Goal: Check status: Check status

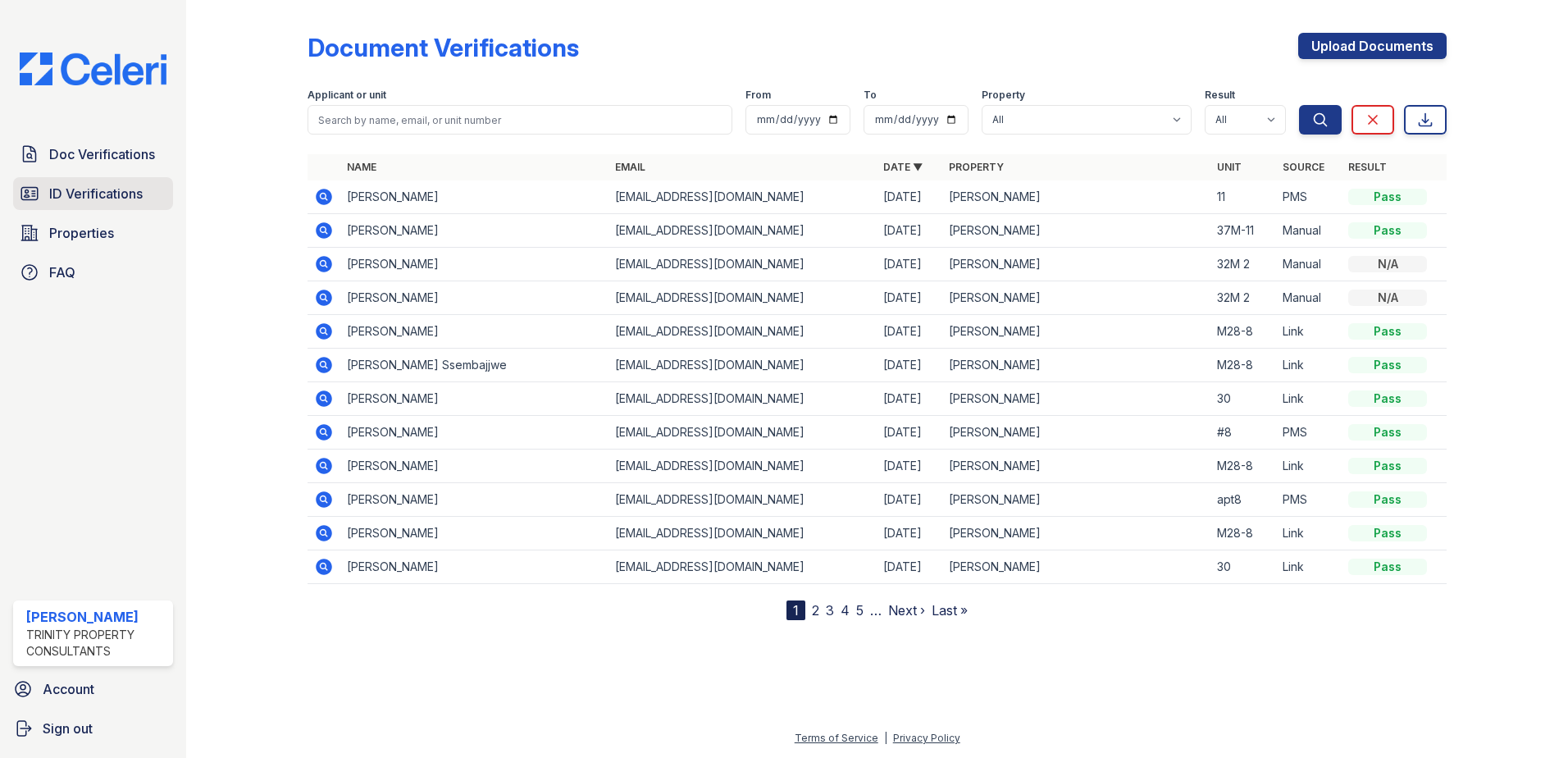
click at [115, 191] on span "ID Verifications" at bounding box center [95, 193] width 93 height 20
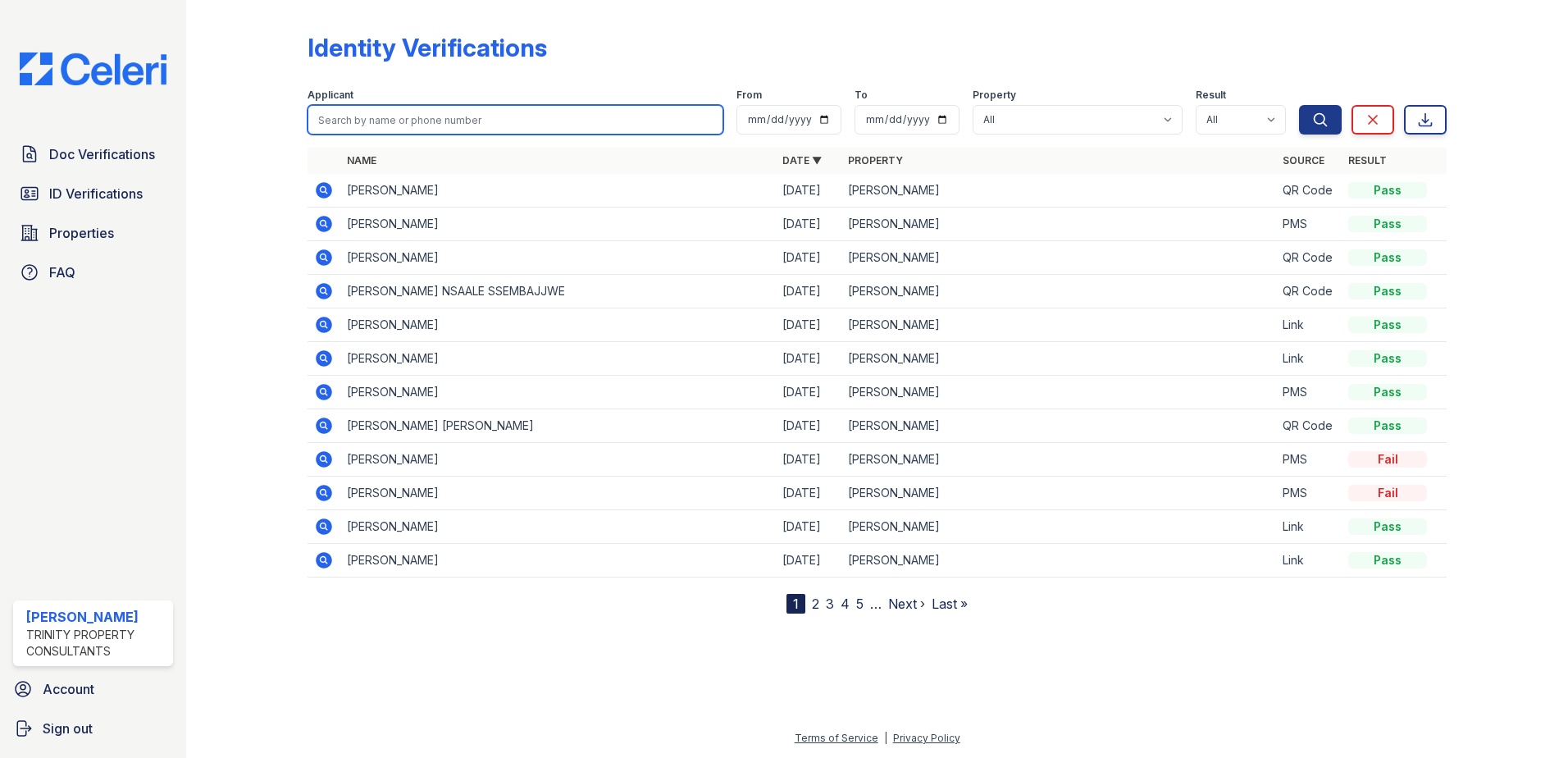
click at [389, 121] on input "search" at bounding box center [515, 120] width 416 height 30
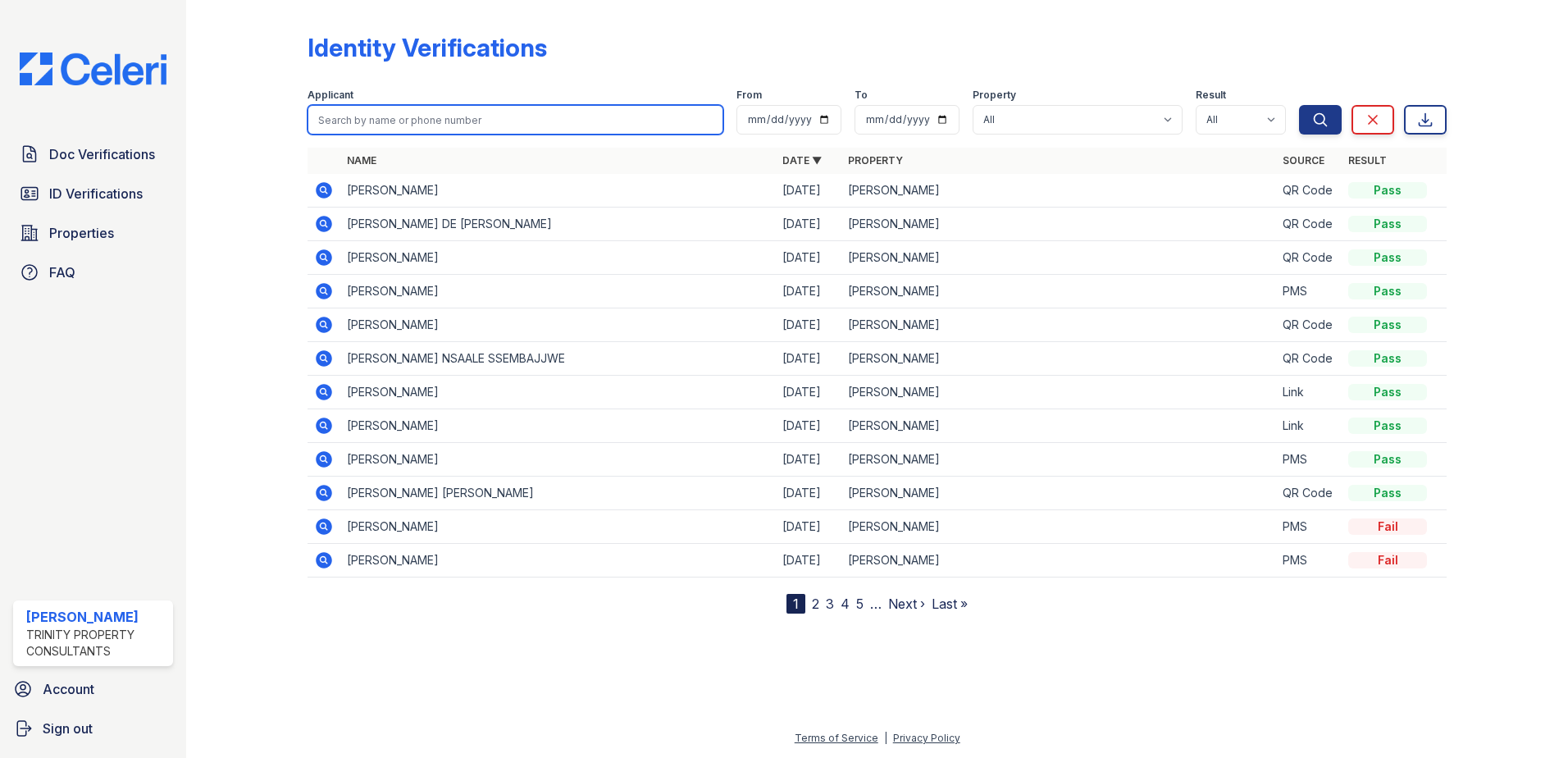
click at [389, 121] on input "search" at bounding box center [515, 120] width 416 height 30
type input "mohamed"
click at [1299, 105] on button "Search" at bounding box center [1320, 120] width 43 height 30
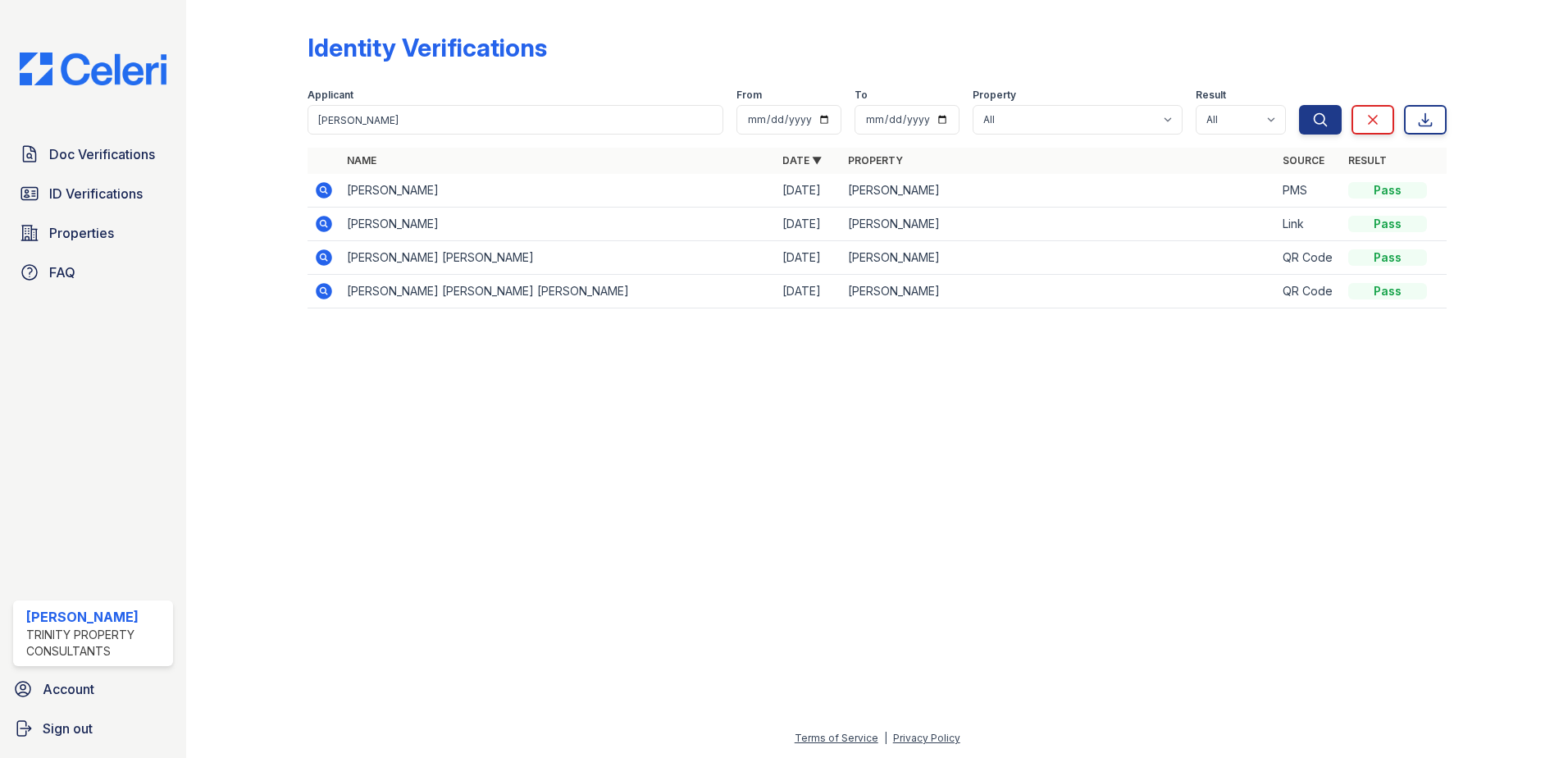
click at [324, 185] on icon at bounding box center [324, 191] width 16 height 16
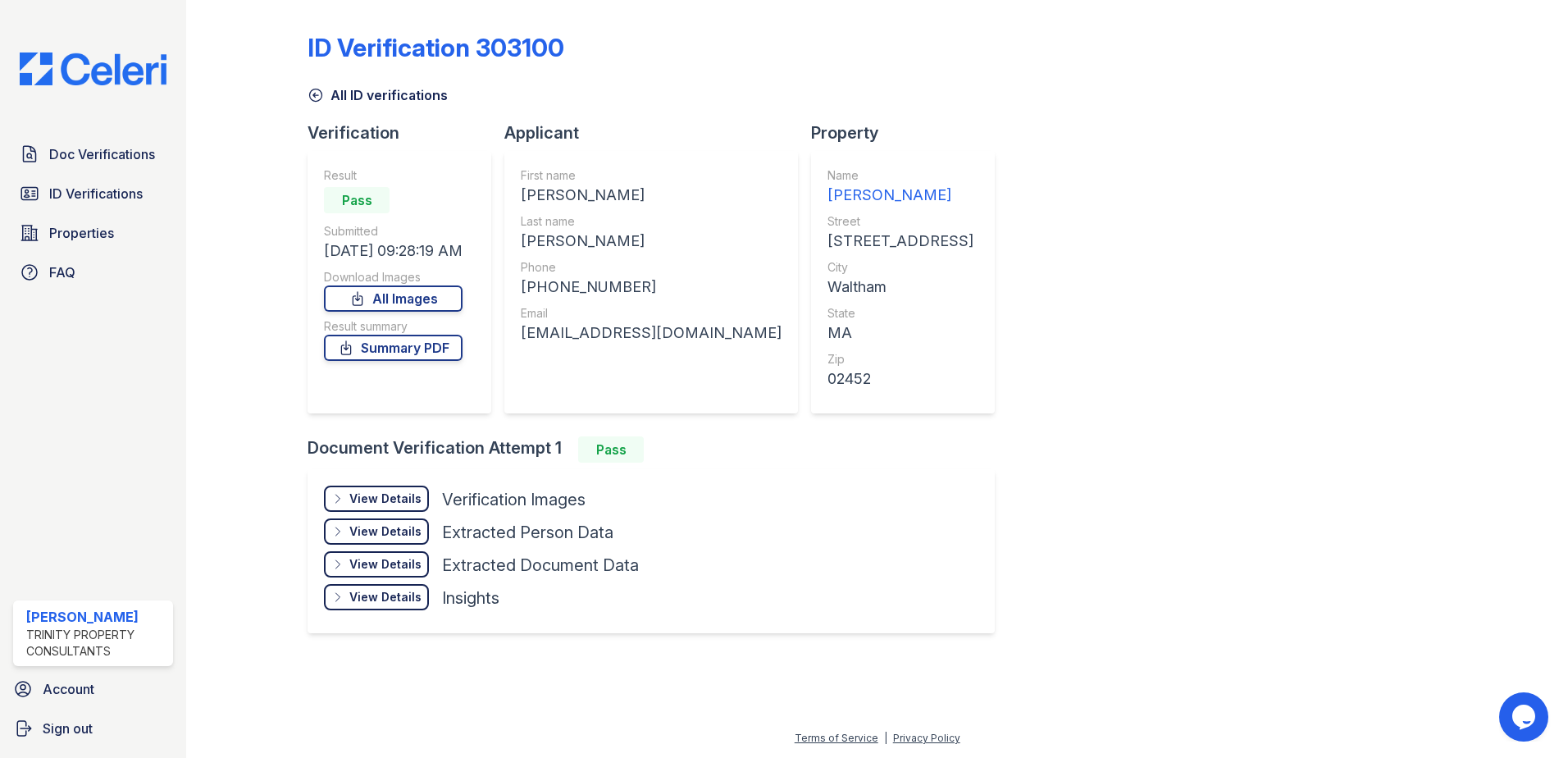
click at [376, 499] on div "View Details" at bounding box center [386, 499] width 73 height 16
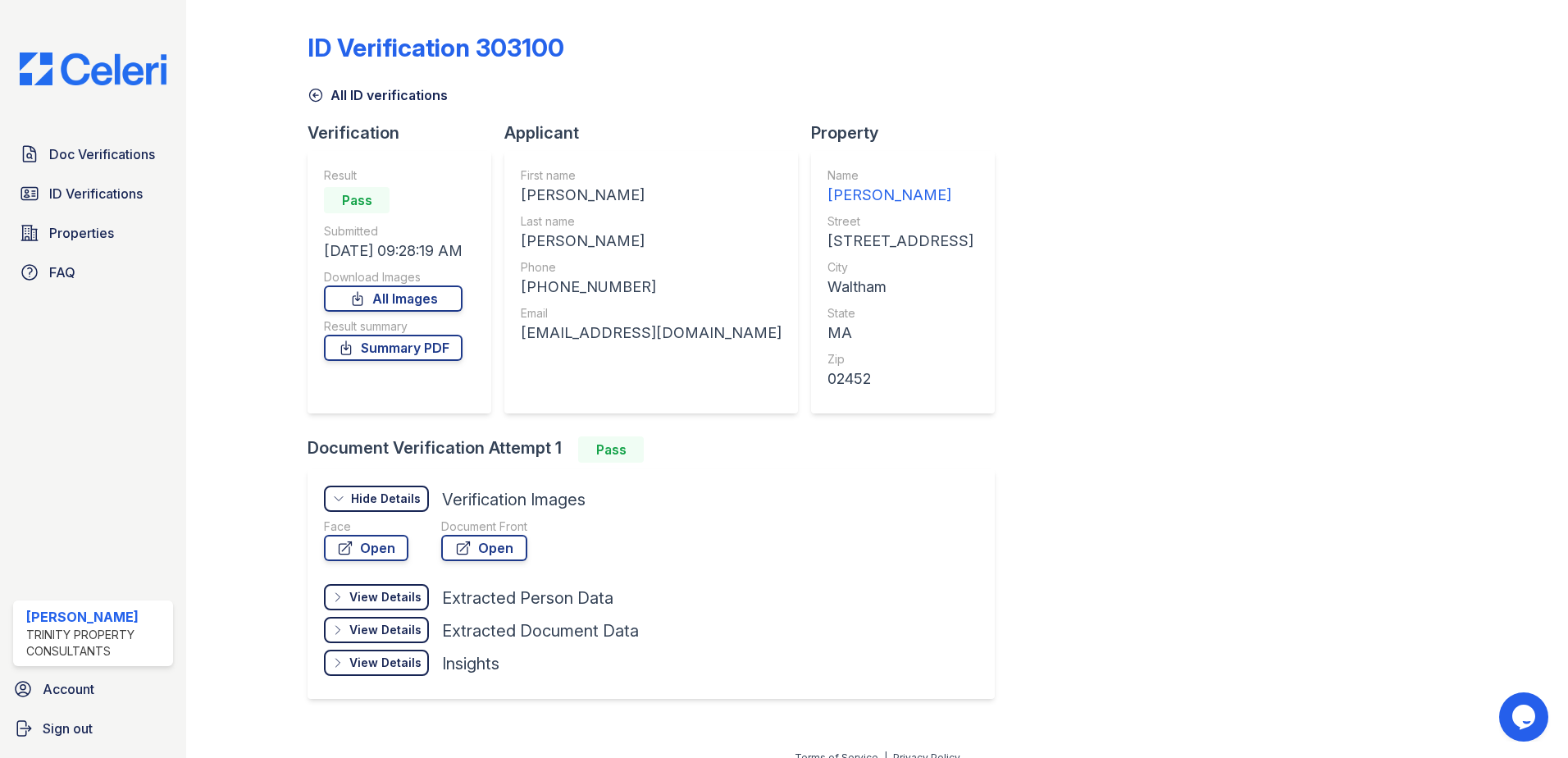
scroll to position [20, 0]
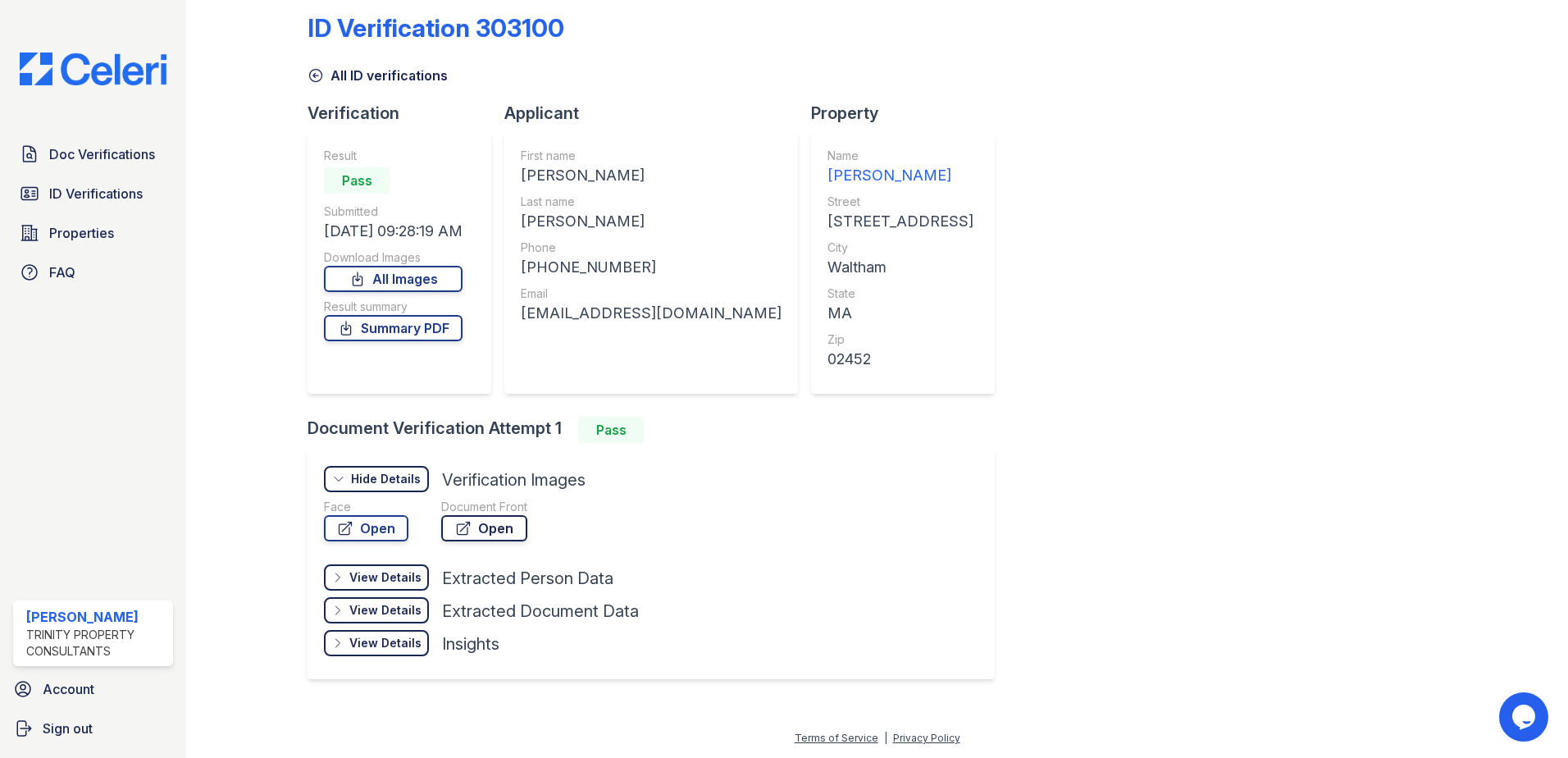
click at [466, 532] on icon at bounding box center [464, 529] width 13 height 13
click at [318, 73] on icon at bounding box center [316, 75] width 16 height 16
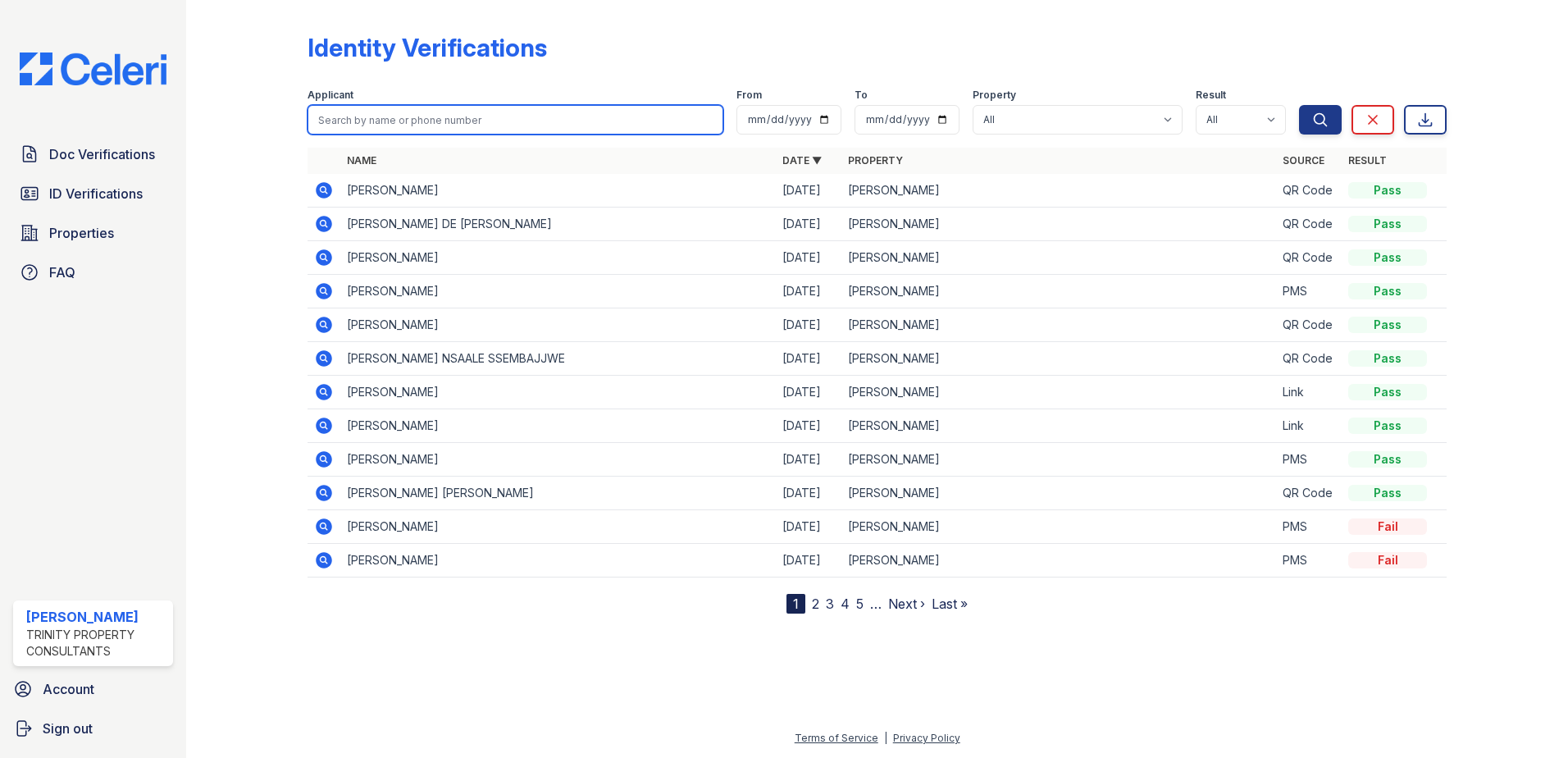
click at [354, 123] on input "search" at bounding box center [515, 120] width 416 height 30
type input "mohamed"
click at [1299, 105] on button "Search" at bounding box center [1320, 120] width 43 height 30
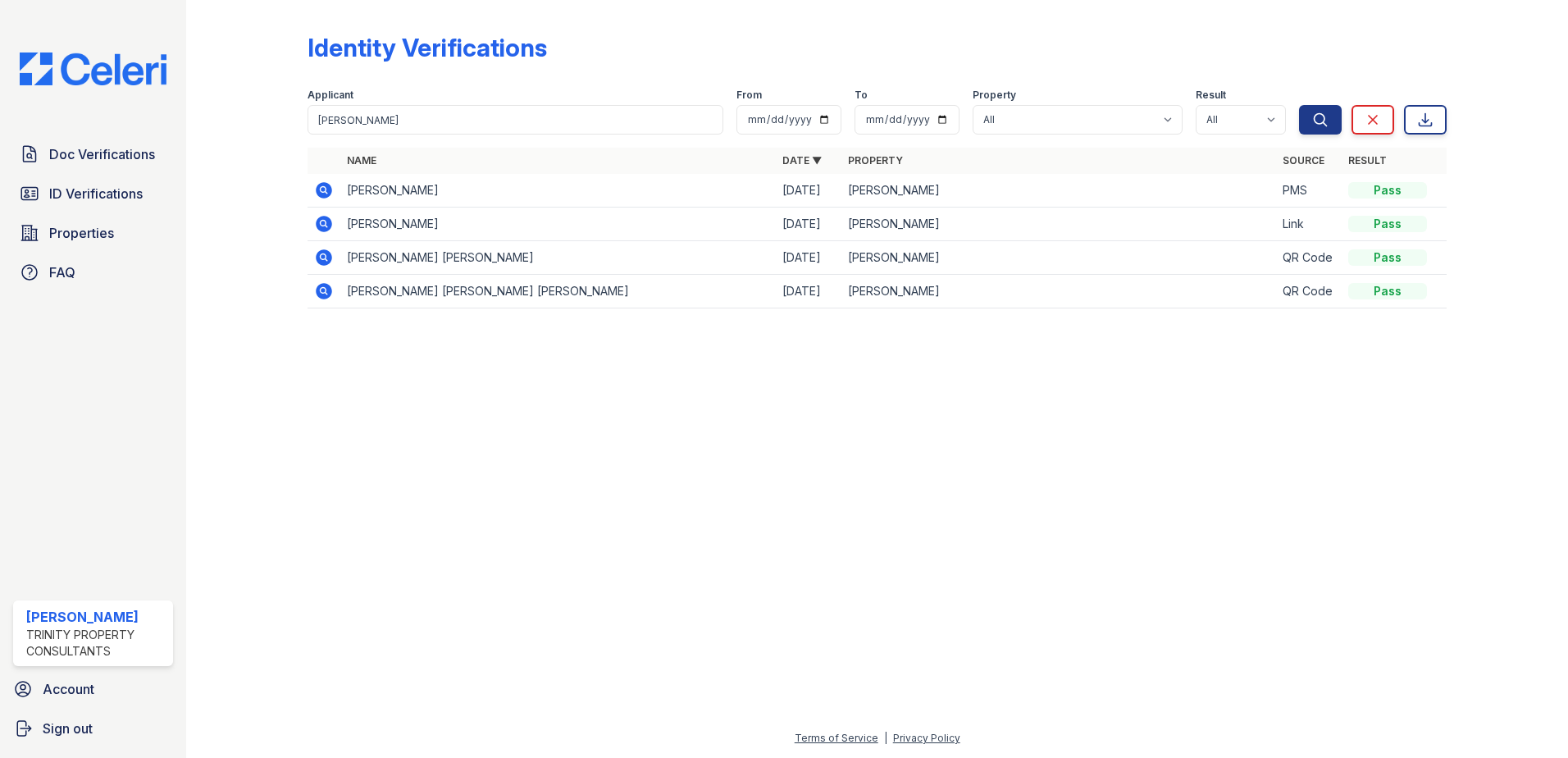
click at [319, 224] on icon at bounding box center [324, 224] width 16 height 16
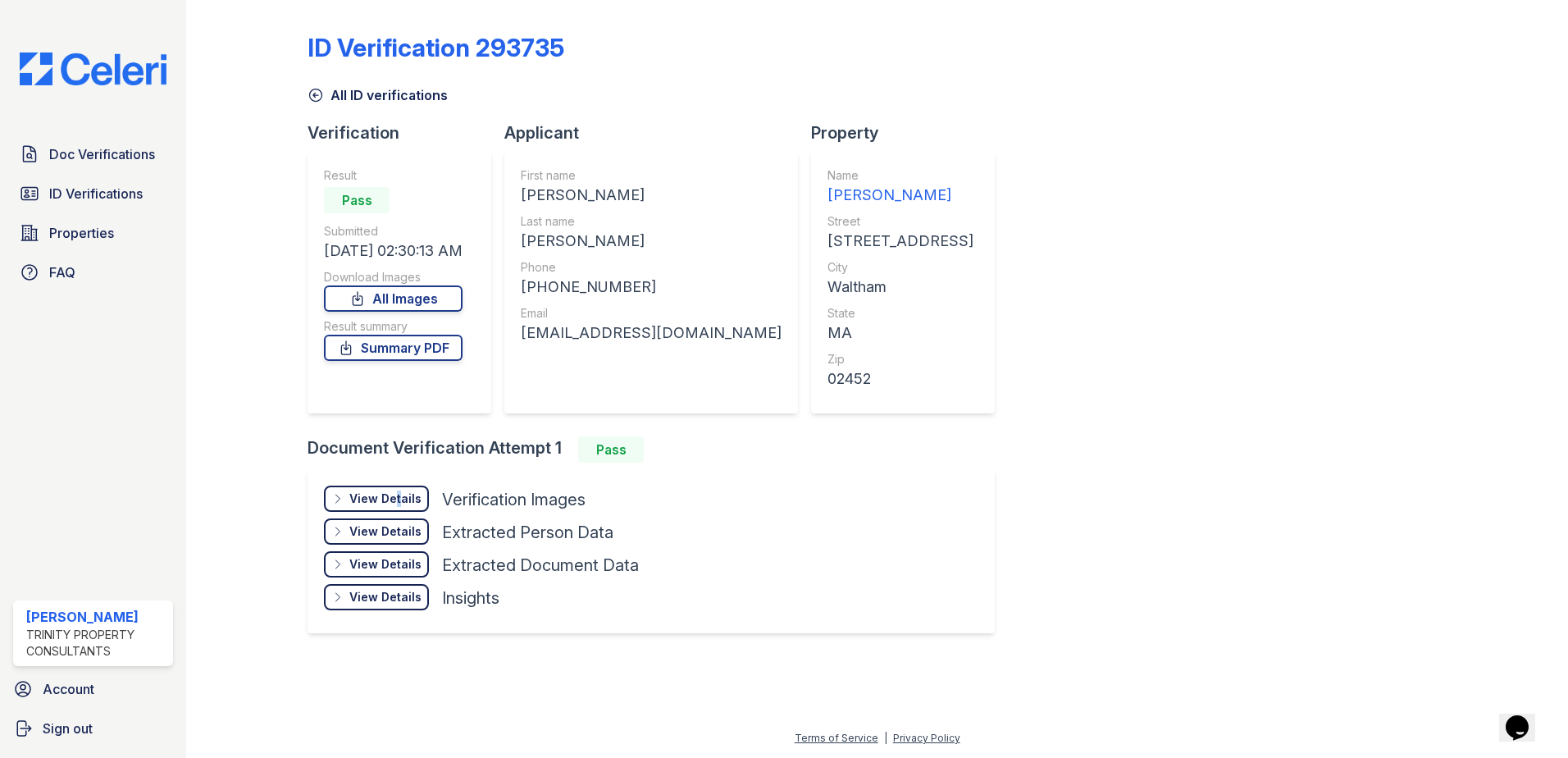
click at [394, 500] on div "View Details" at bounding box center [386, 499] width 73 height 16
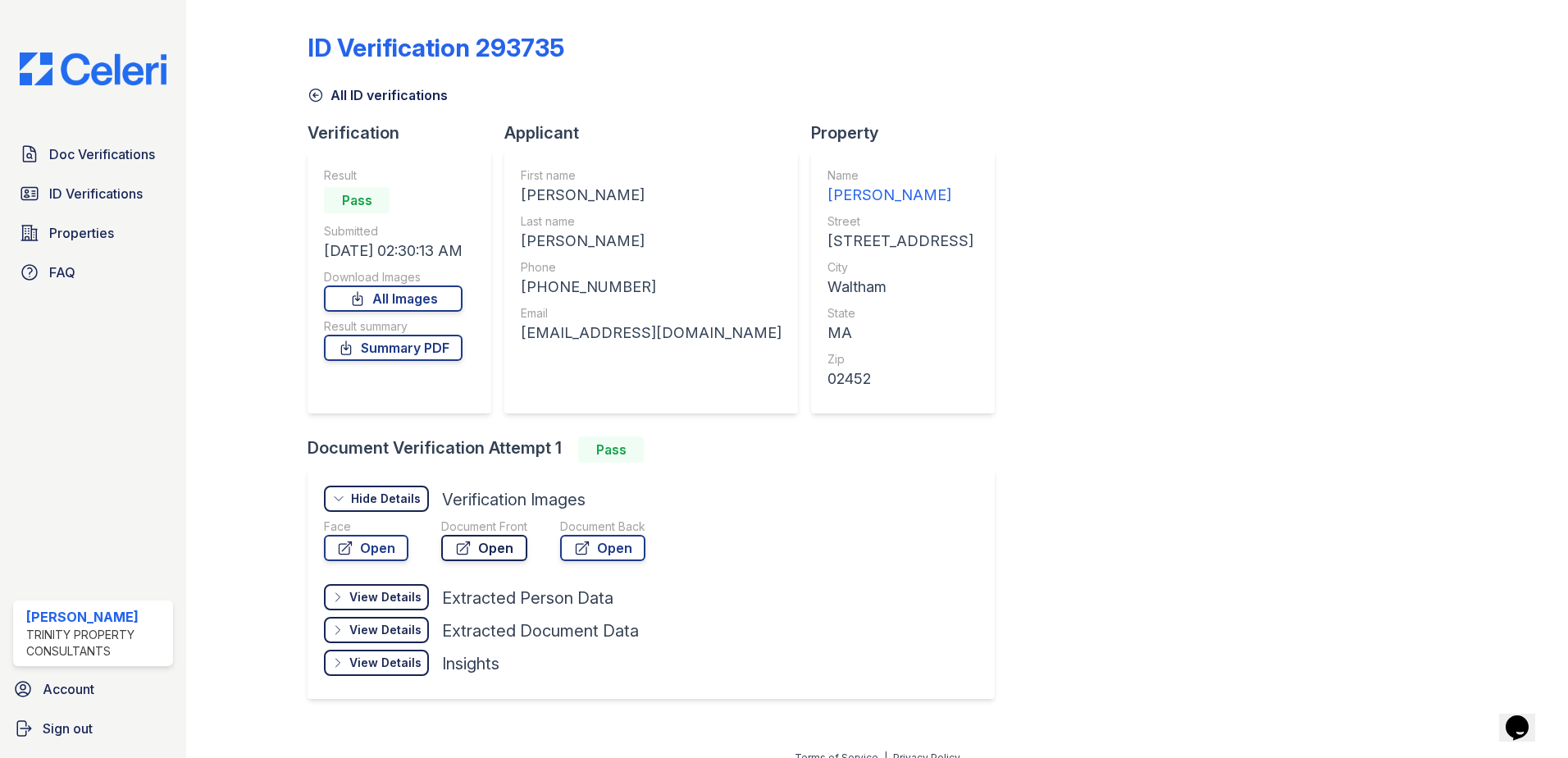
click at [503, 552] on link "Open" at bounding box center [484, 547] width 86 height 26
click at [1127, 420] on div "ID Verification 293735 All ID verifications Verification Result Pass Submitted …" at bounding box center [877, 364] width 1140 height 715
click at [313, 98] on icon at bounding box center [316, 95] width 16 height 16
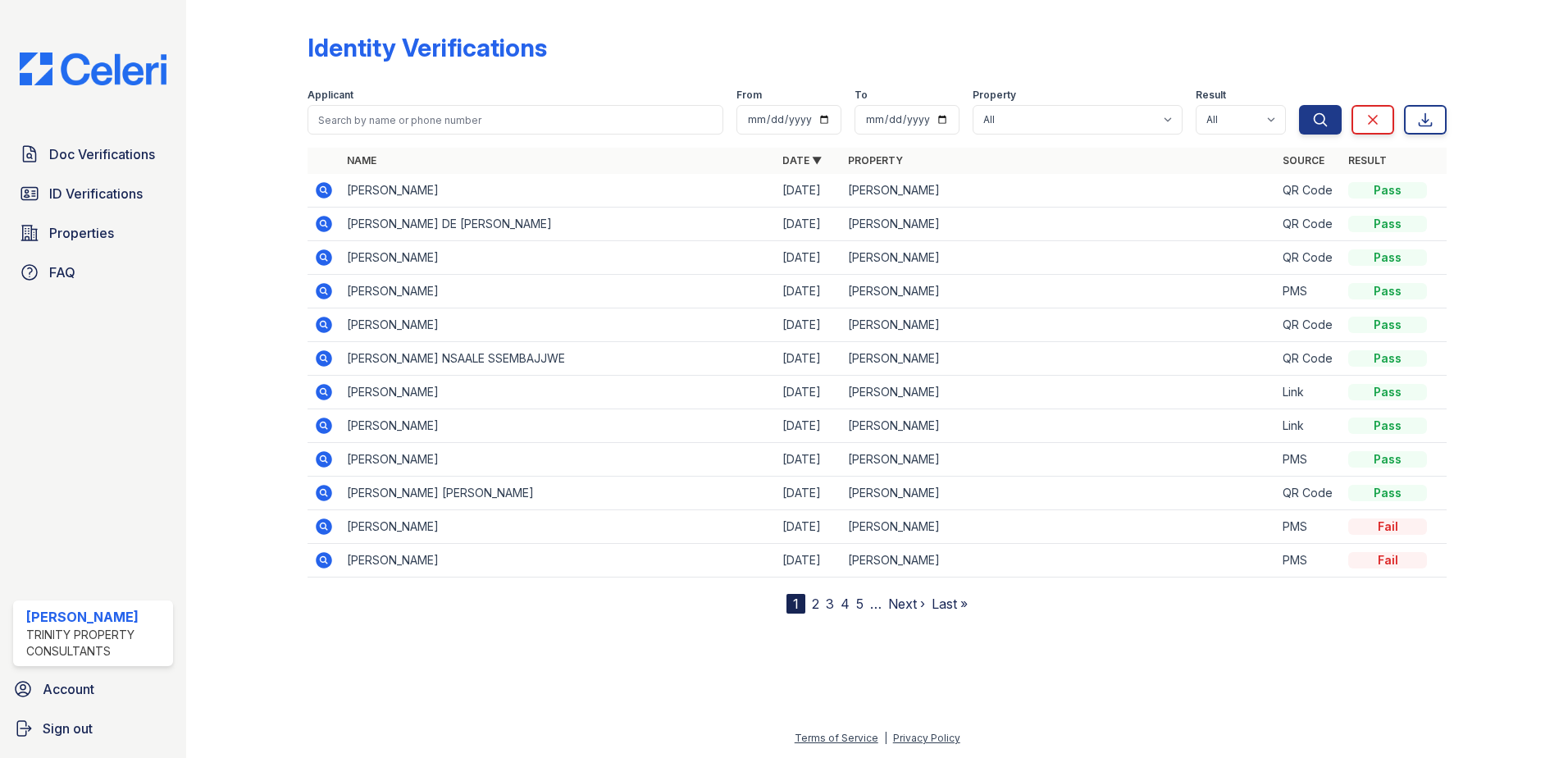
click at [696, 649] on div at bounding box center [877, 684] width 1329 height 89
click at [750, 678] on div at bounding box center [877, 684] width 1329 height 89
click at [1007, 681] on div at bounding box center [877, 684] width 1329 height 89
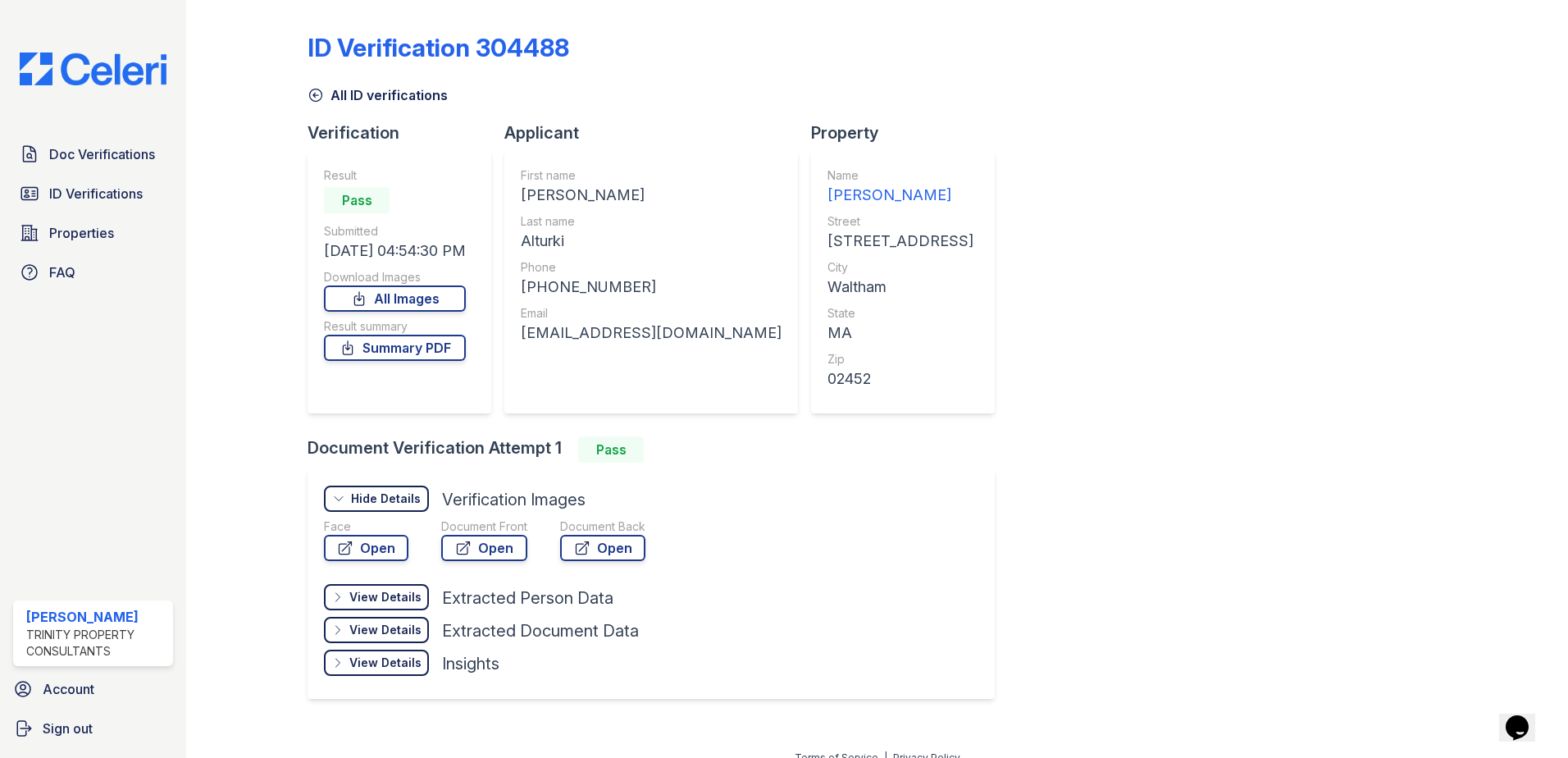
scroll to position [20, 0]
